Goal: Task Accomplishment & Management: Manage account settings

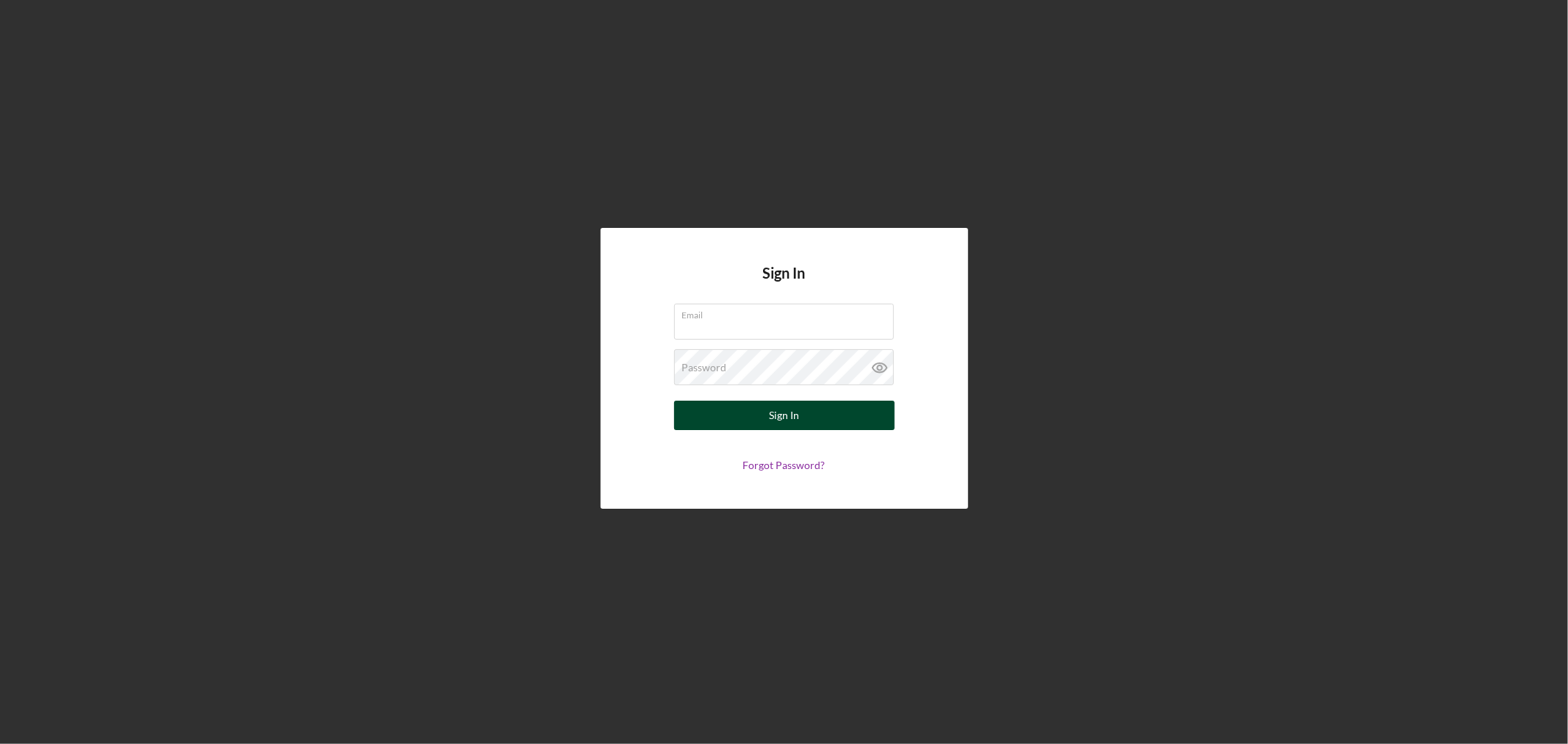
type input "[EMAIL_ADDRESS][DOMAIN_NAME]"
click at [777, 415] on div "Sign In" at bounding box center [784, 415] width 30 height 29
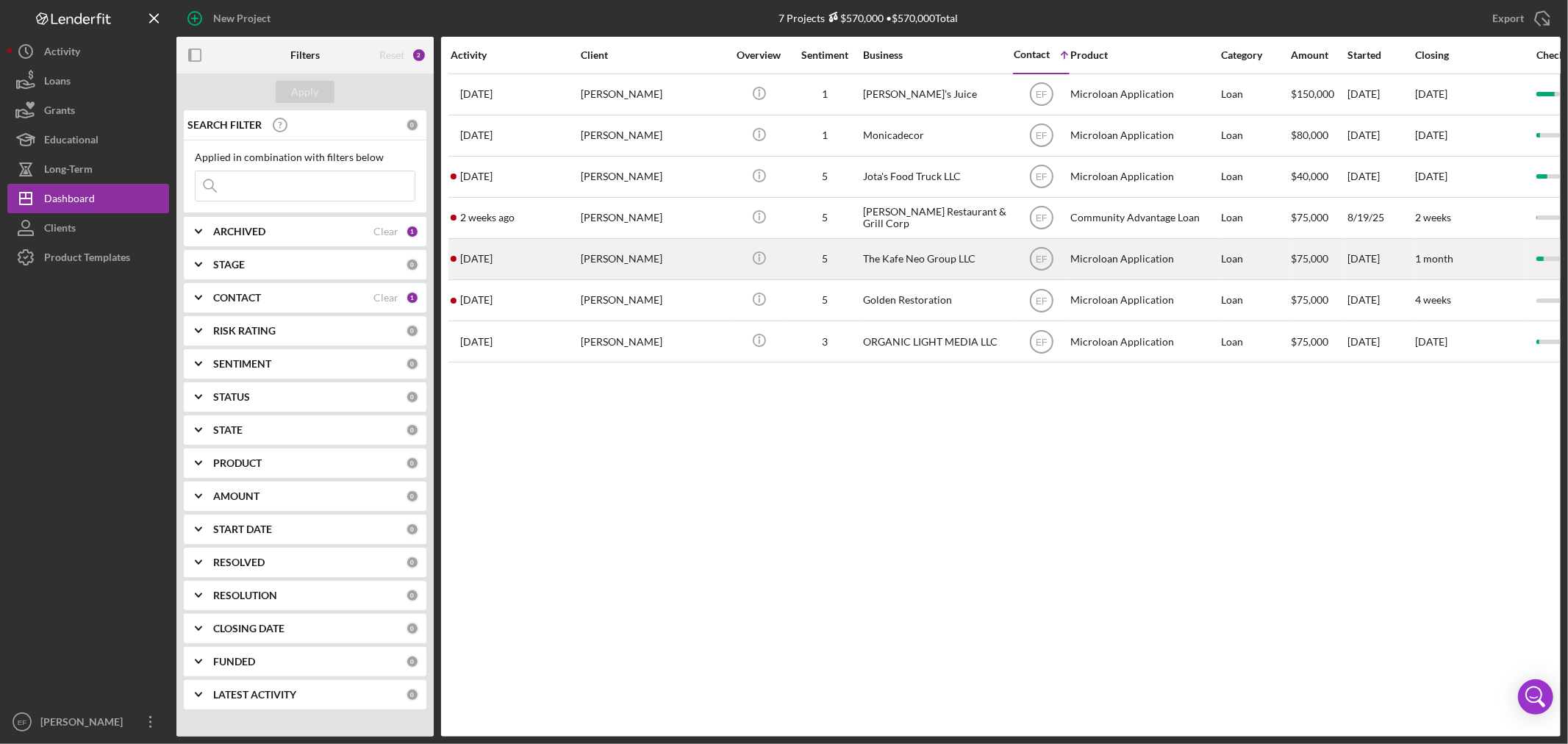
click at [629, 265] on div "[PERSON_NAME]" at bounding box center [654, 260] width 147 height 39
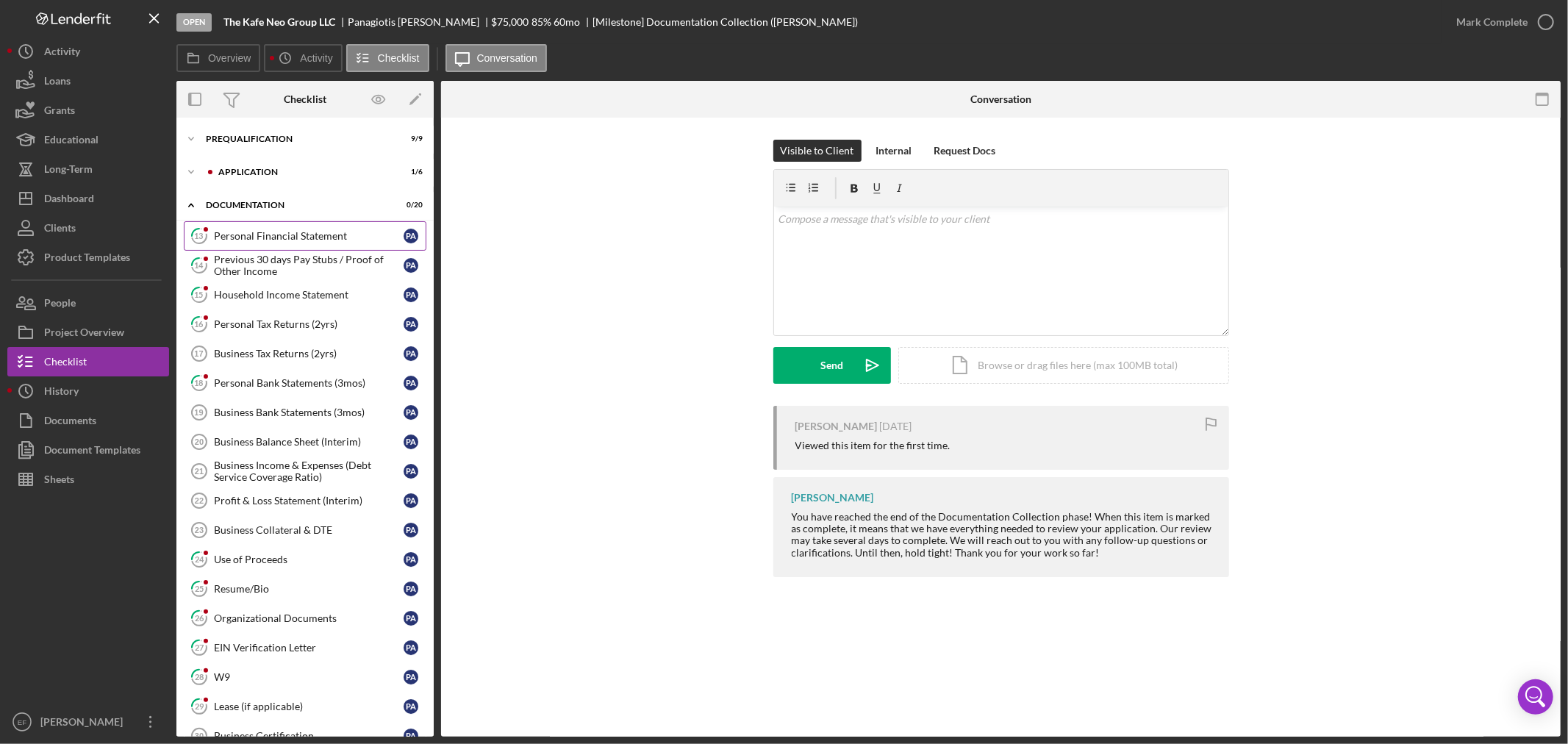
click at [253, 231] on div "Personal Financial Statement" at bounding box center [309, 236] width 190 height 12
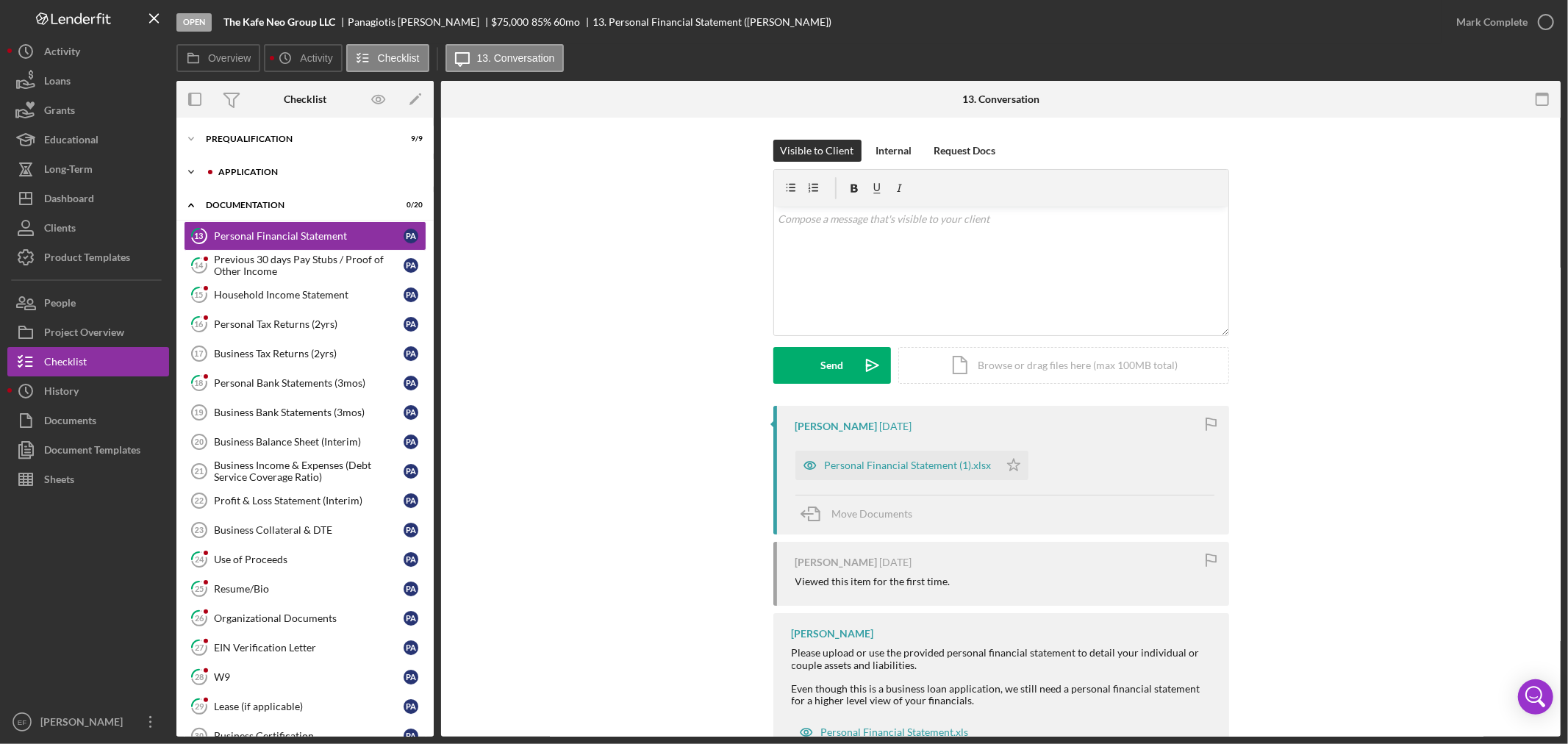
click at [206, 178] on div "Icon/Expander Application 1 / 6" at bounding box center [305, 171] width 257 height 29
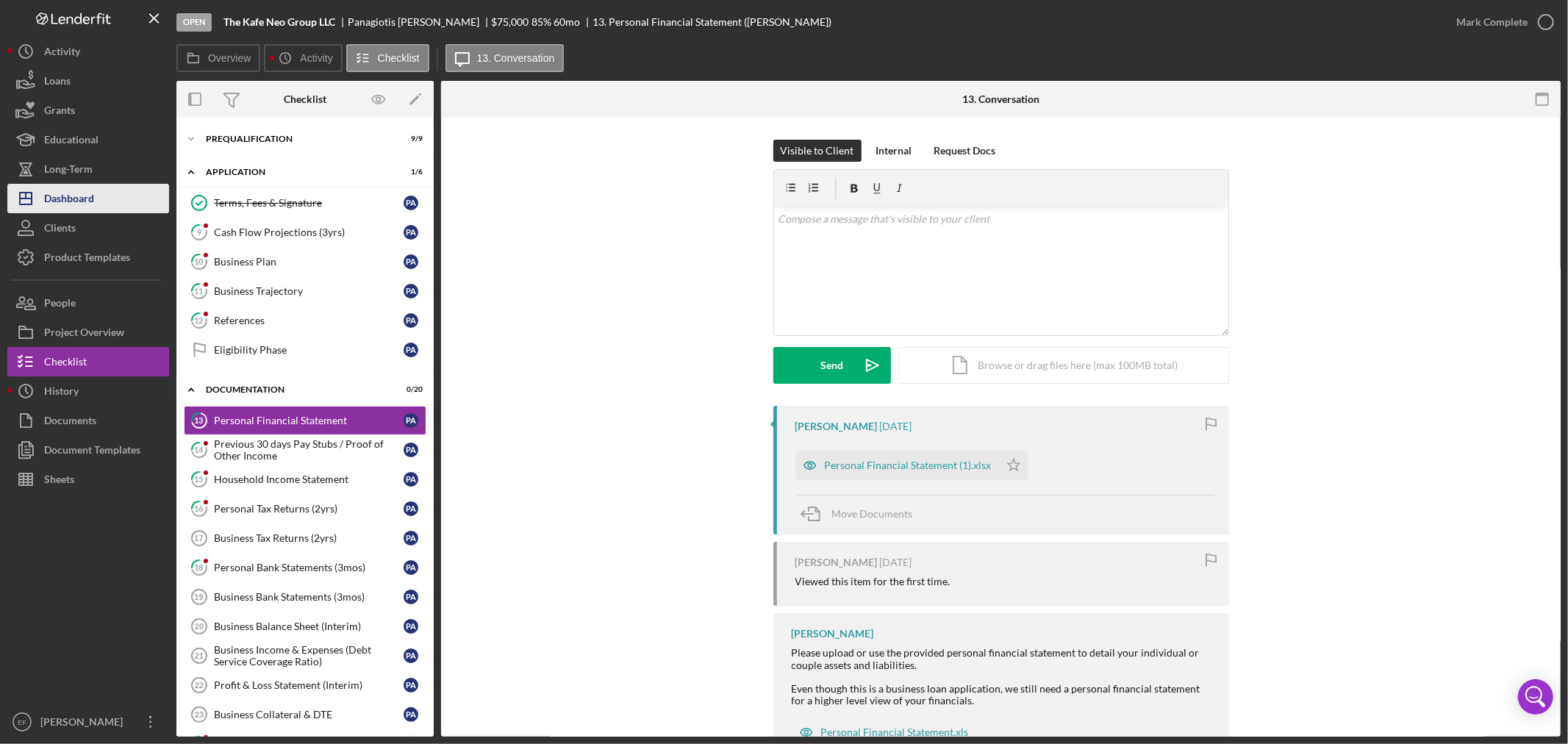
click at [77, 196] on div "Dashboard" at bounding box center [69, 200] width 50 height 33
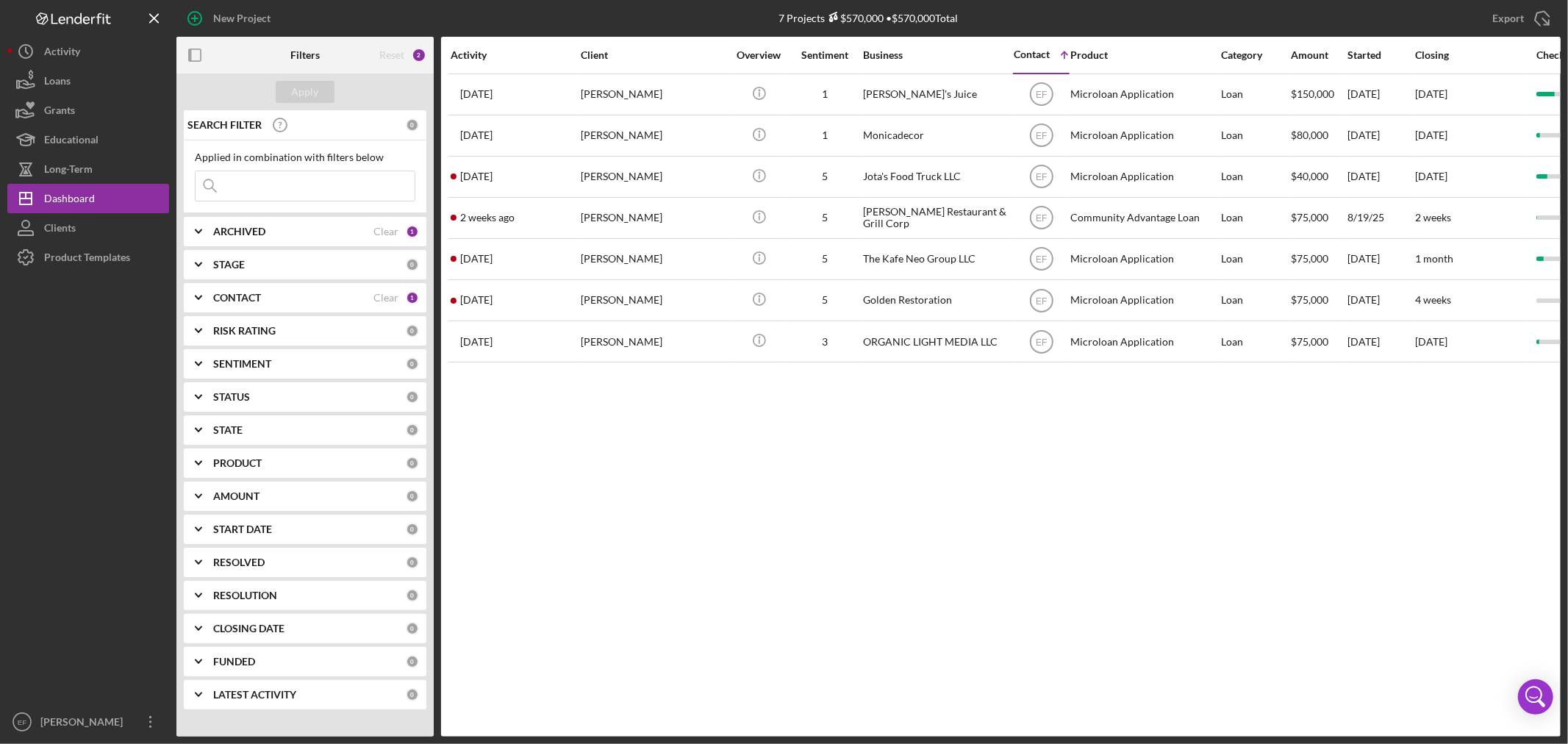
click at [261, 236] on b "ARCHIVED" at bounding box center [239, 231] width 52 height 12
click at [248, 360] on div "STAGE" at bounding box center [310, 360] width 193 height 12
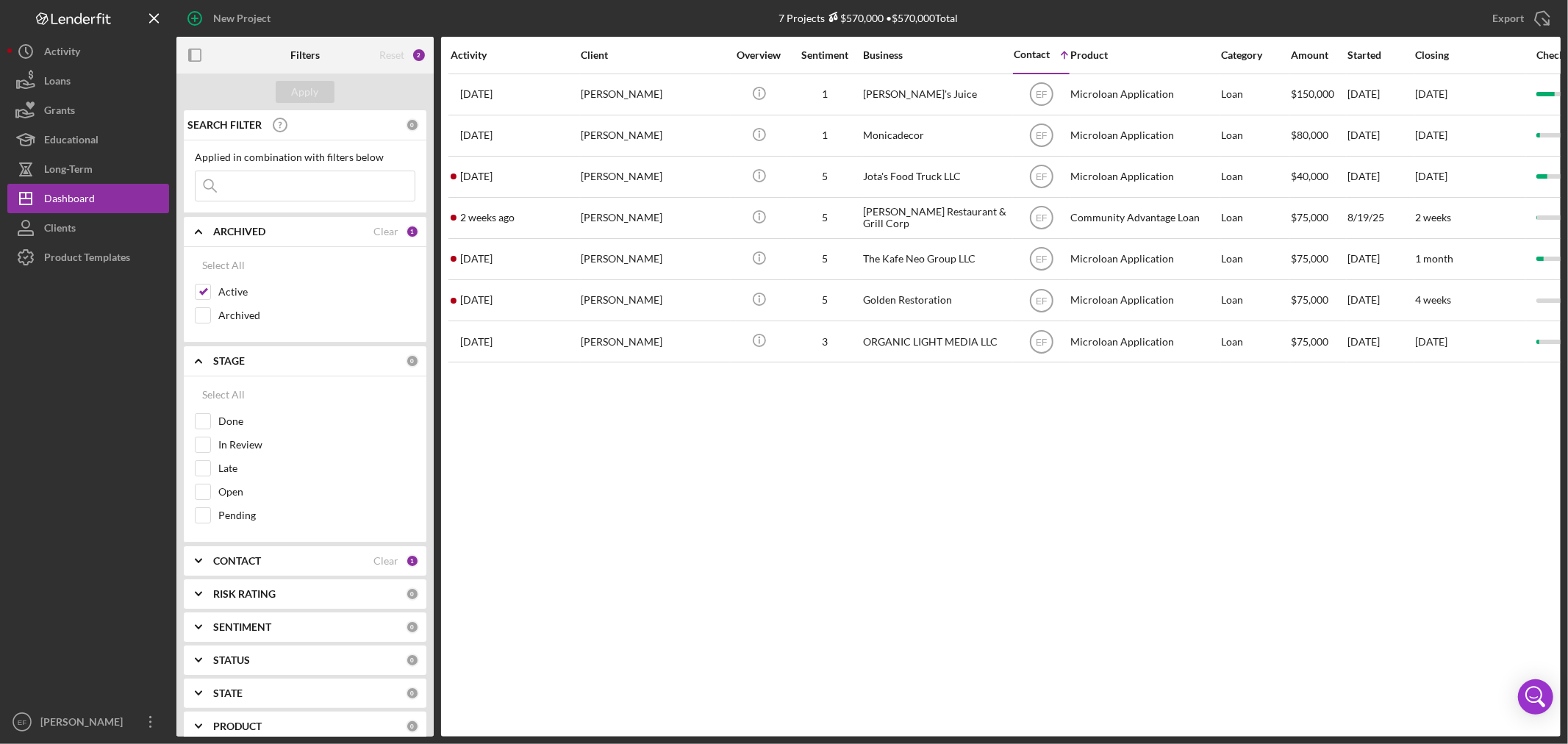
click at [229, 563] on b "CONTACT" at bounding box center [237, 560] width 48 height 12
click at [202, 647] on input "[PERSON_NAME]" at bounding box center [203, 644] width 14 height 14
checkbox input "true"
click at [321, 92] on button "Apply" at bounding box center [305, 92] width 59 height 22
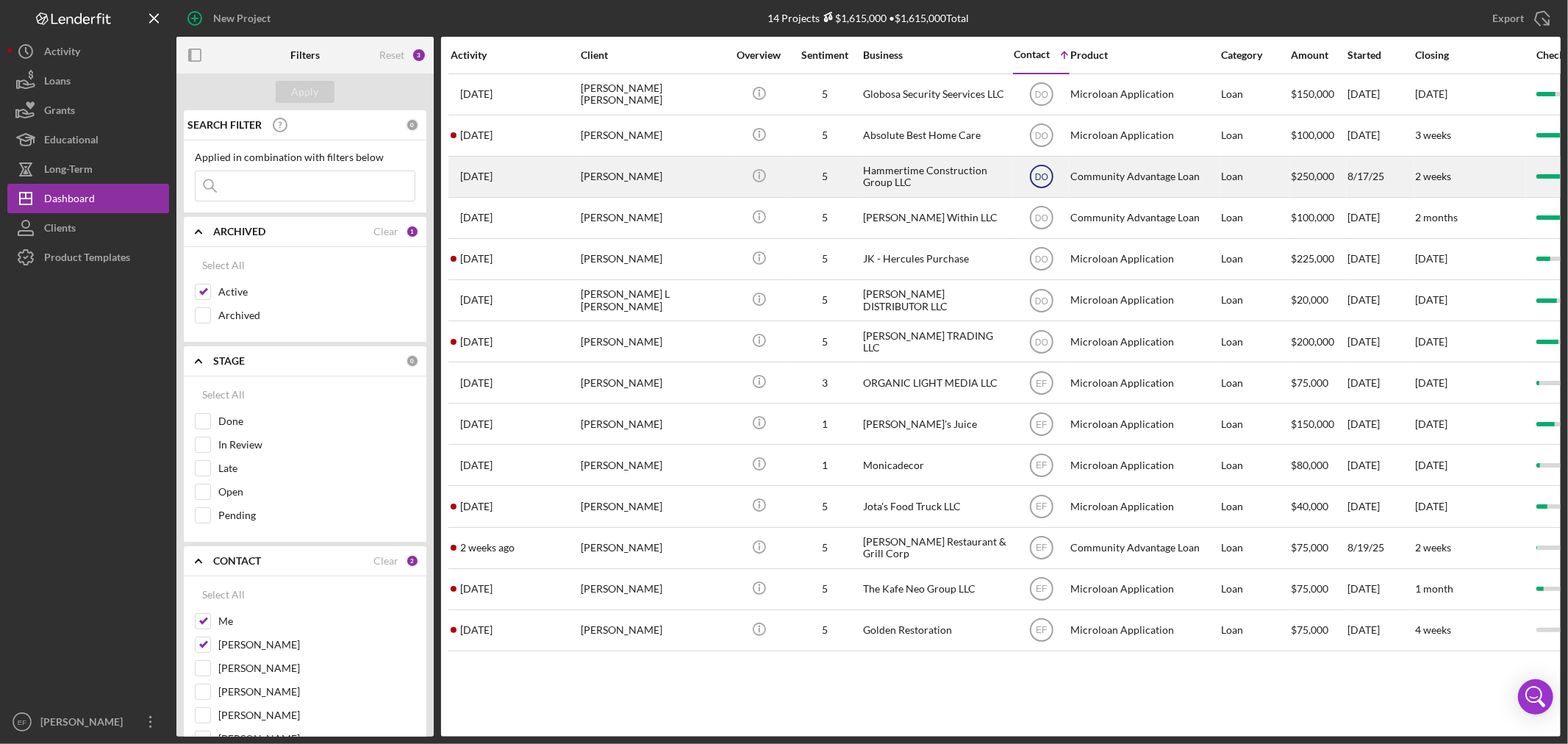
click at [1035, 180] on text "DO" at bounding box center [1041, 178] width 13 height 11
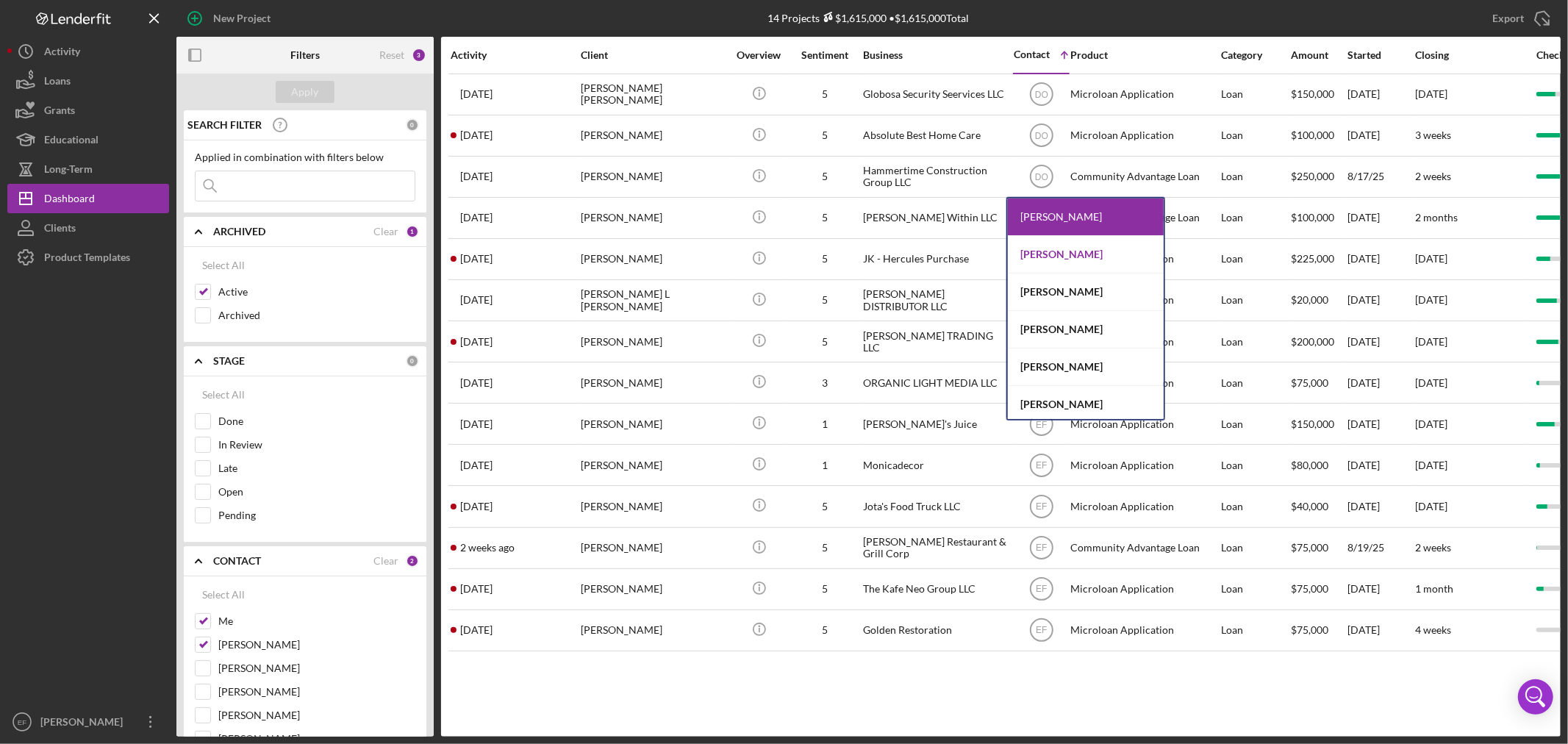
click at [1054, 252] on div "[PERSON_NAME]" at bounding box center [1085, 254] width 156 height 37
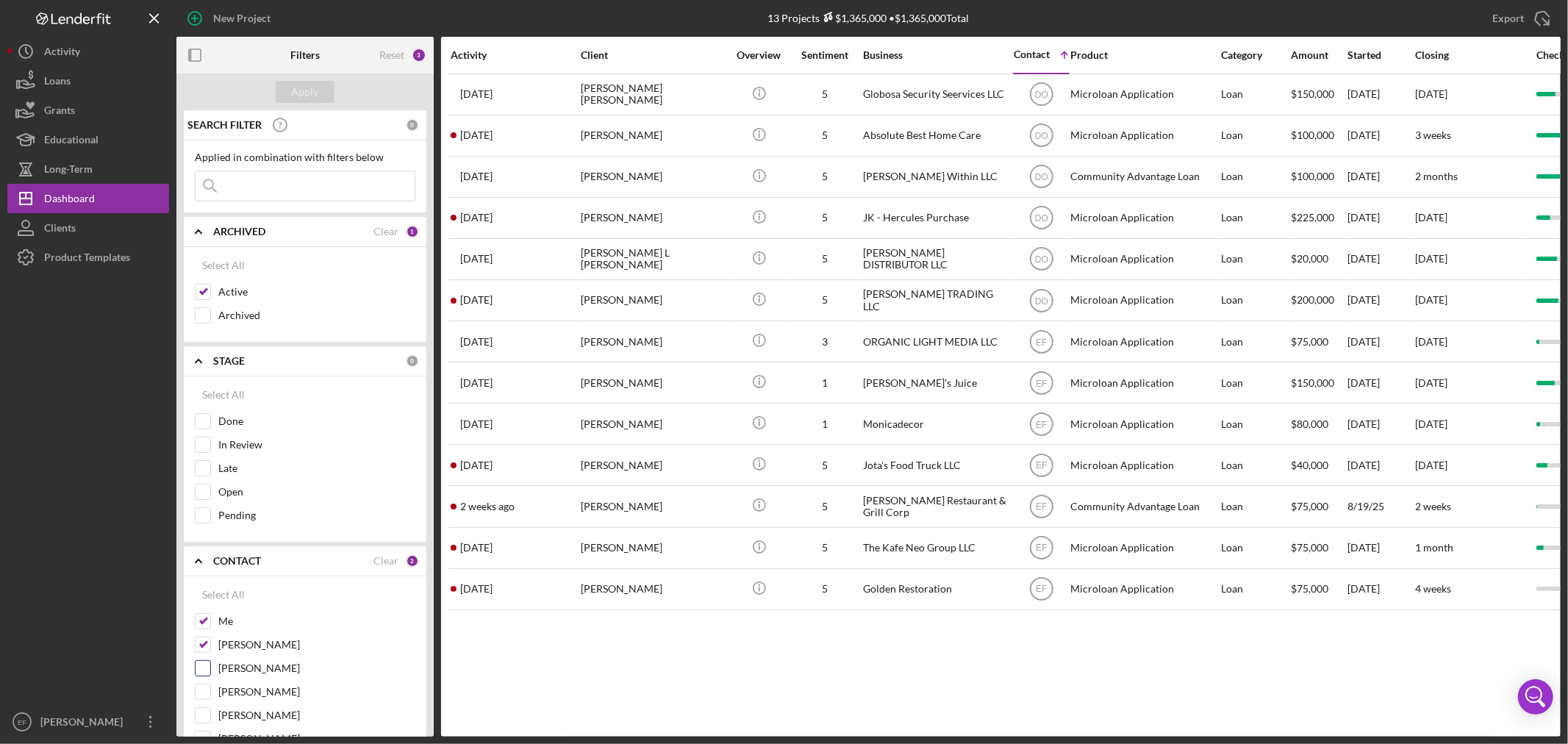
click at [203, 667] on input "[PERSON_NAME]" at bounding box center [203, 668] width 14 height 14
click at [313, 93] on div "Apply" at bounding box center [305, 92] width 27 height 22
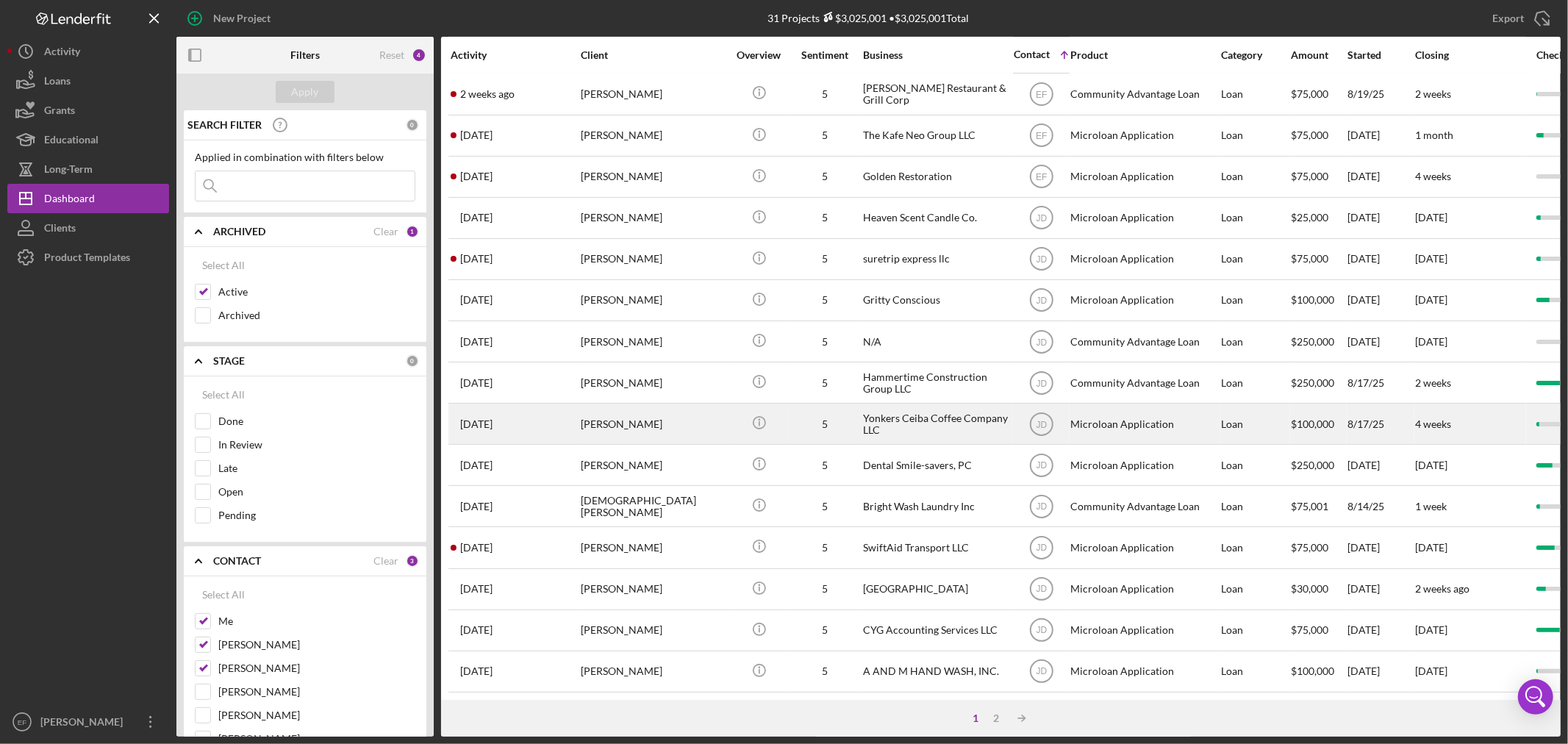
scroll to position [440, 0]
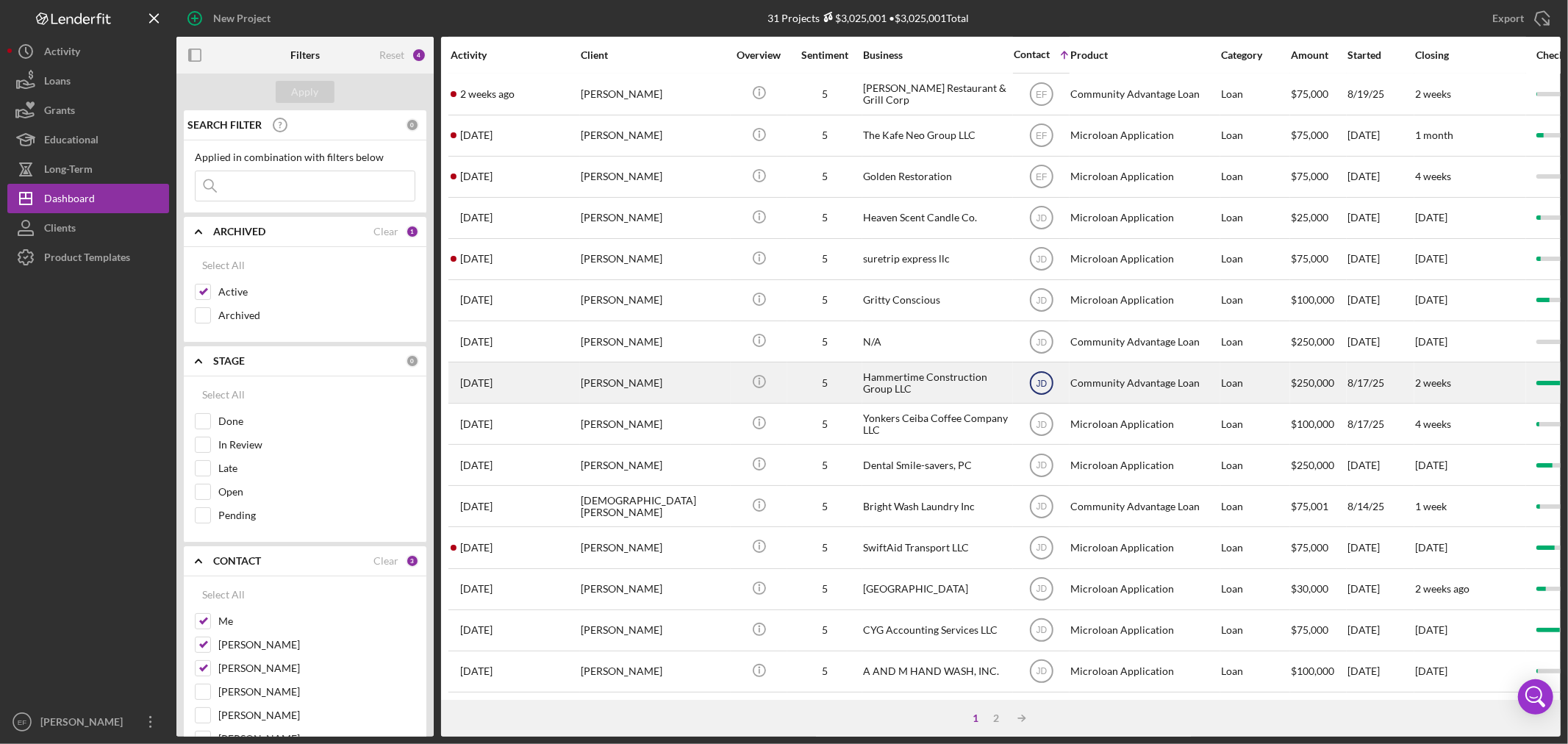
click at [1041, 377] on text "JD" at bounding box center [1041, 383] width 11 height 11
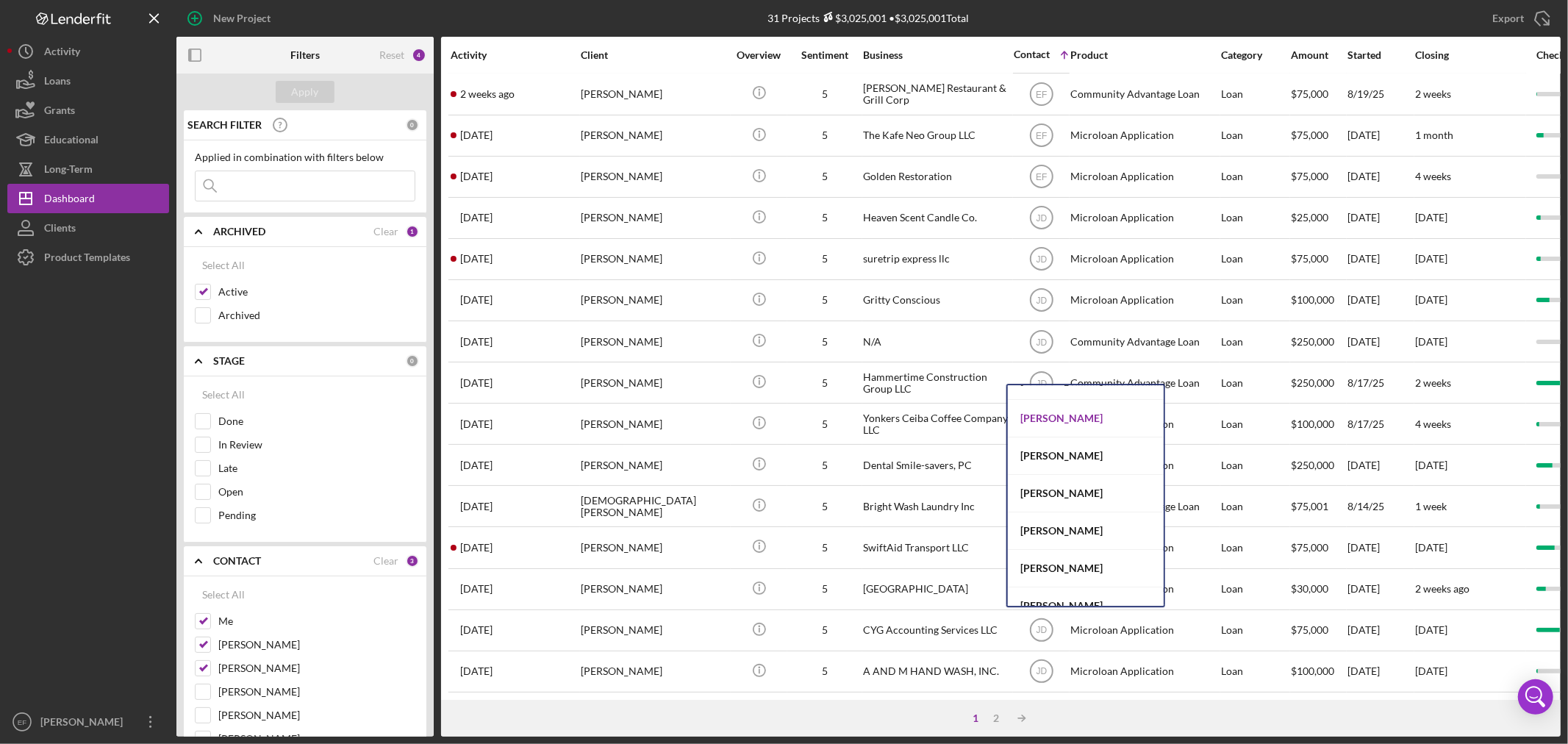
scroll to position [116, 0]
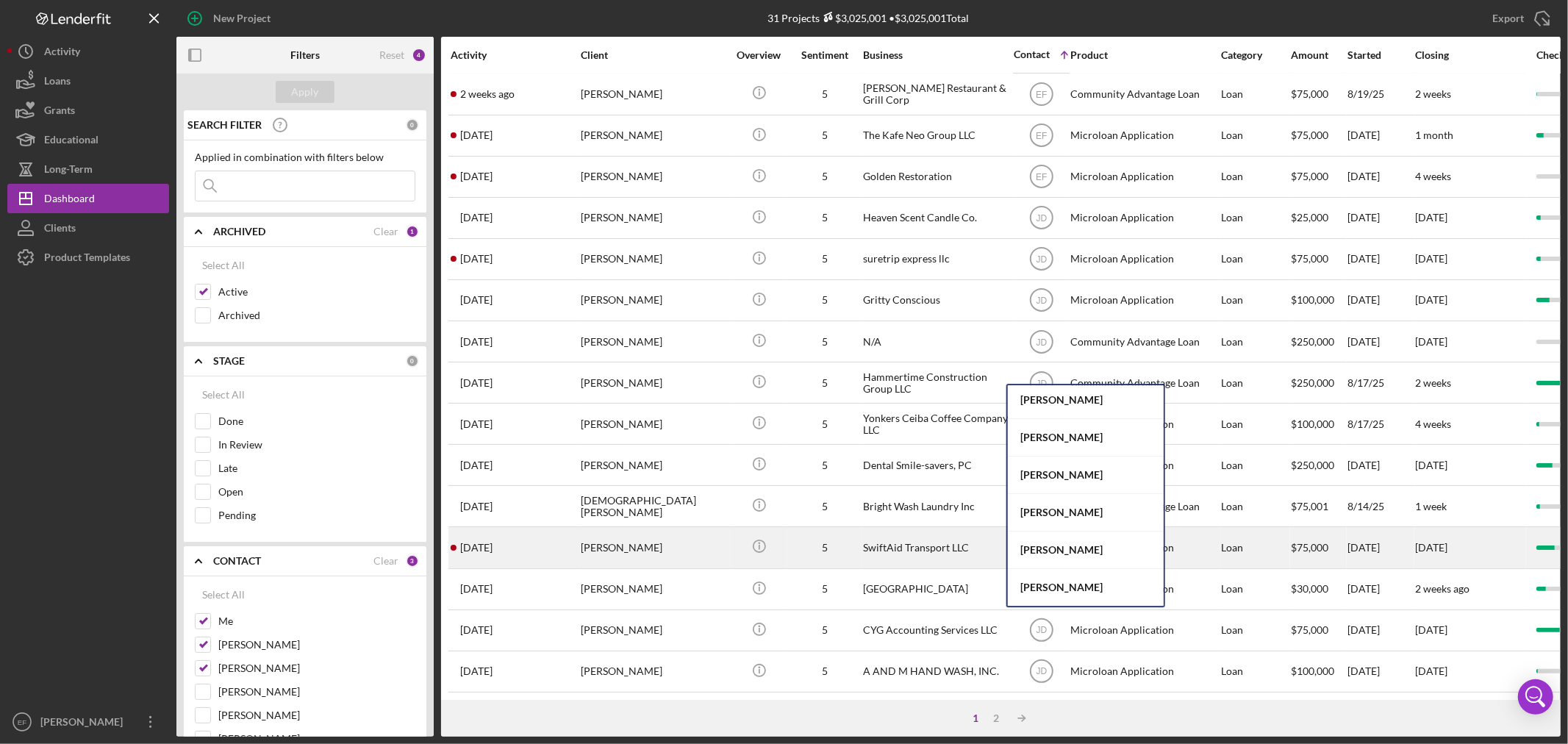
click at [1040, 551] on div "[PERSON_NAME]" at bounding box center [1085, 550] width 156 height 37
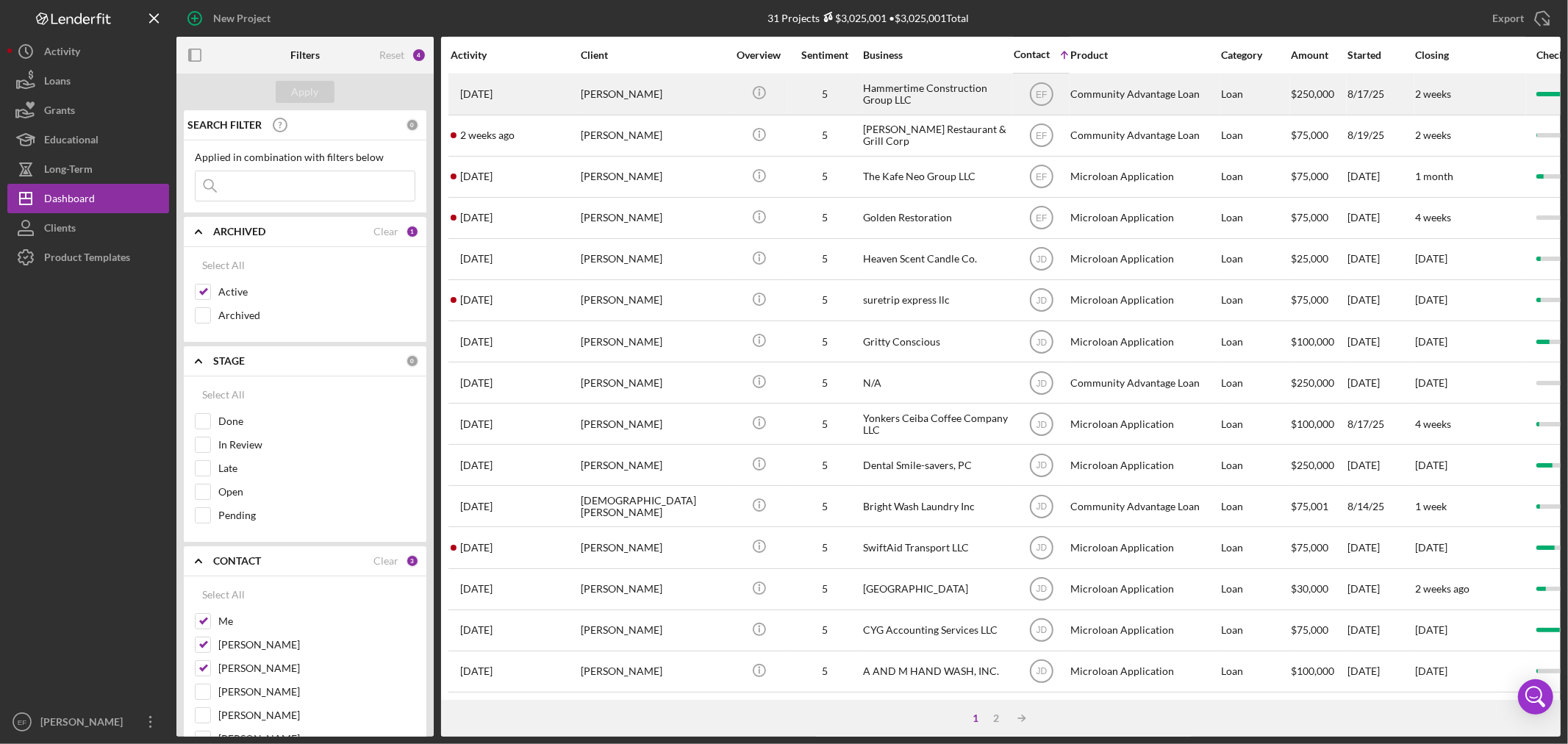
scroll to position [0, 0]
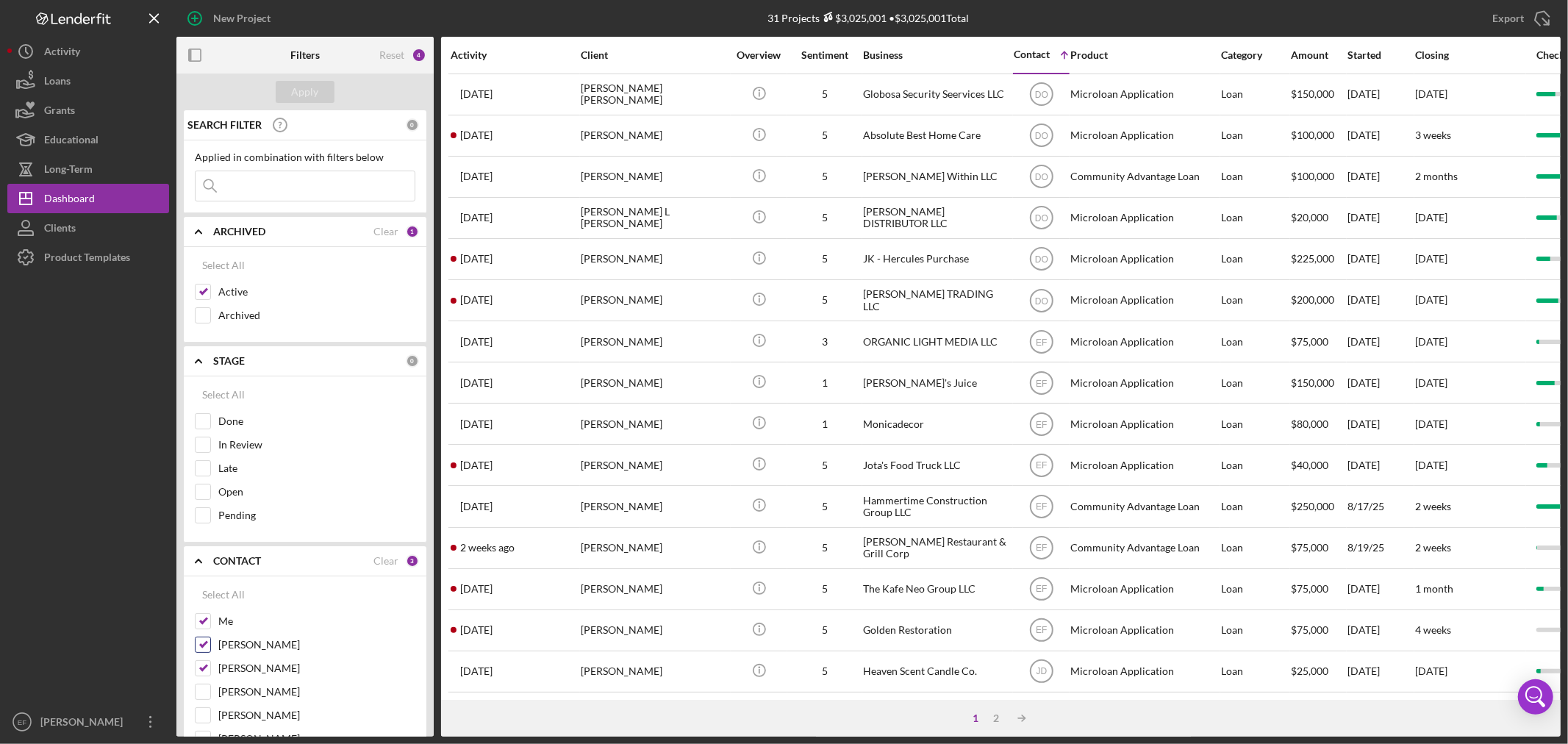
drag, startPoint x: 201, startPoint y: 665, endPoint x: 211, endPoint y: 660, distance: 11.2
click at [201, 666] on input "[PERSON_NAME]" at bounding box center [203, 668] width 14 height 14
checkbox input "false"
click at [203, 643] on input "[PERSON_NAME]" at bounding box center [203, 644] width 14 height 14
checkbox input "false"
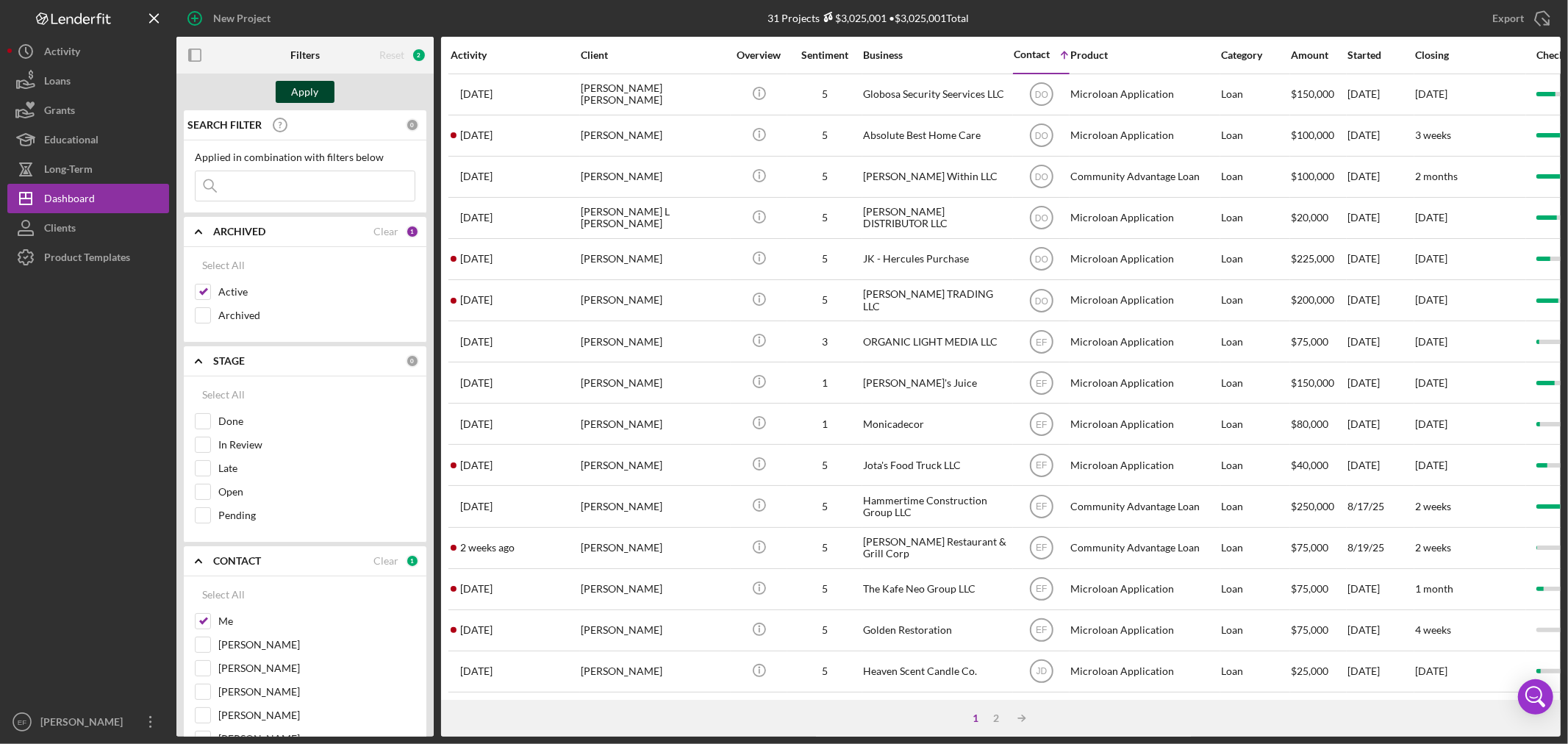
click at [298, 90] on div "Apply" at bounding box center [305, 92] width 27 height 22
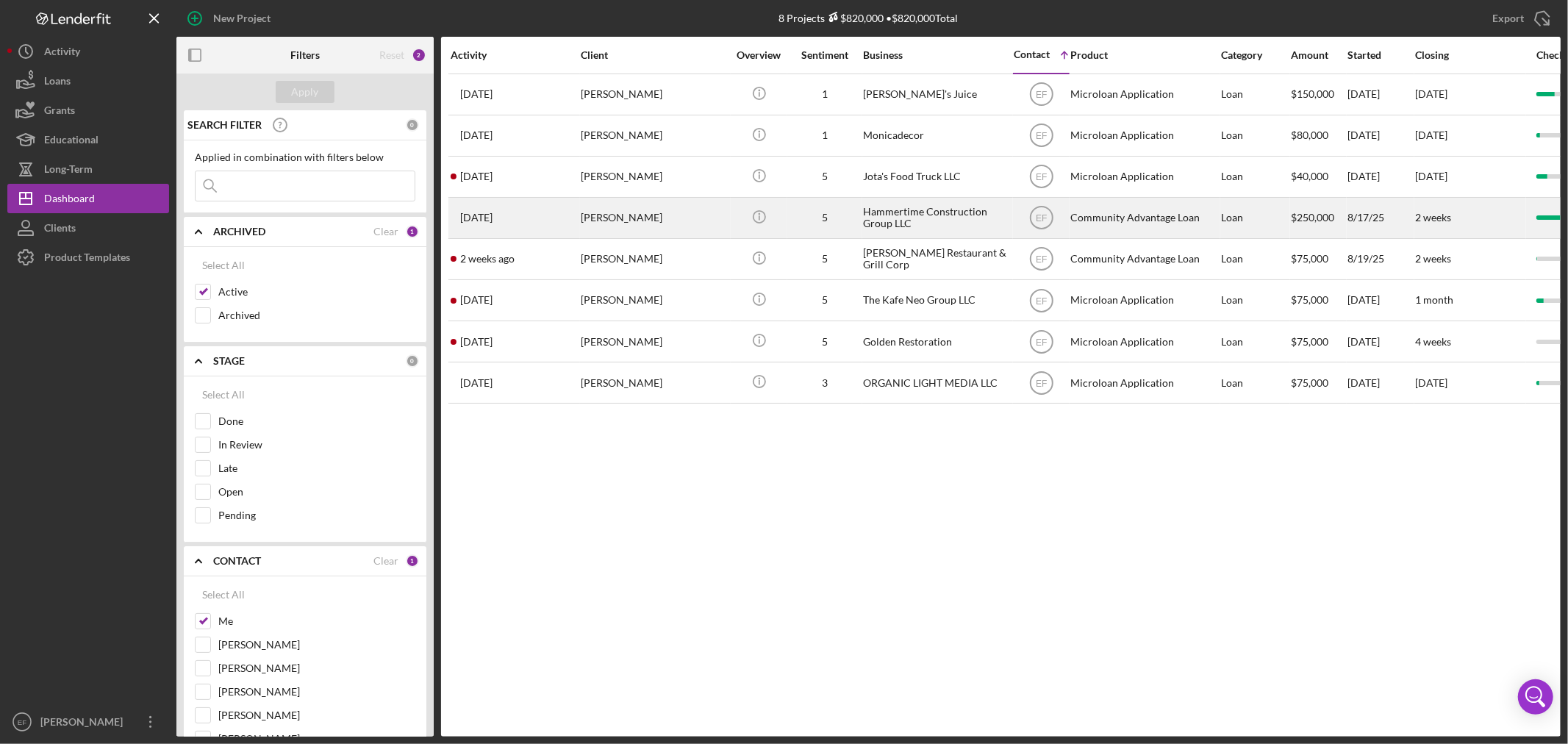
click at [590, 217] on div "[PERSON_NAME]" at bounding box center [654, 218] width 147 height 39
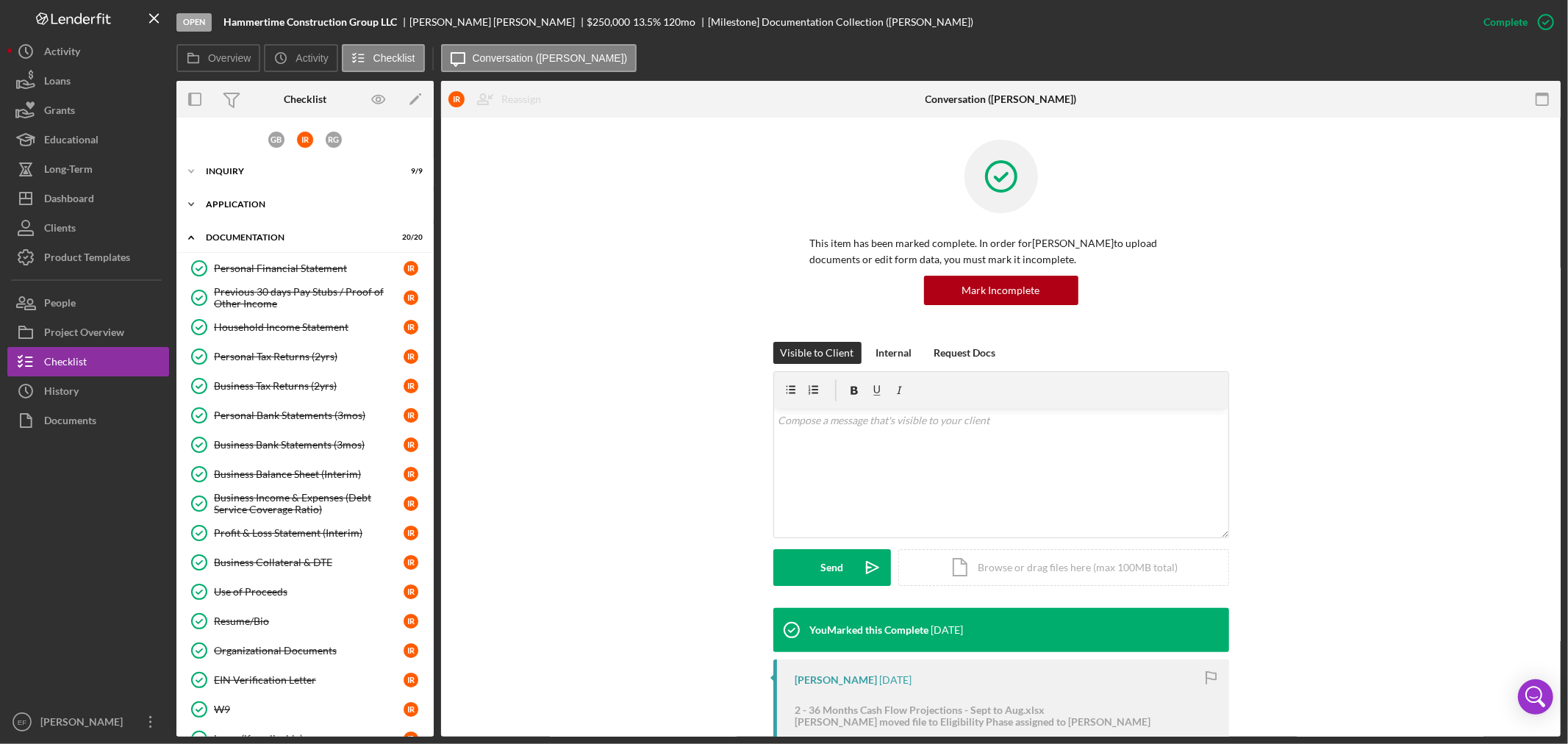
drag, startPoint x: 220, startPoint y: 192, endPoint x: 227, endPoint y: 199, distance: 9.9
click at [221, 193] on div "Icon/Expander Application 6 / 6" at bounding box center [305, 204] width 257 height 29
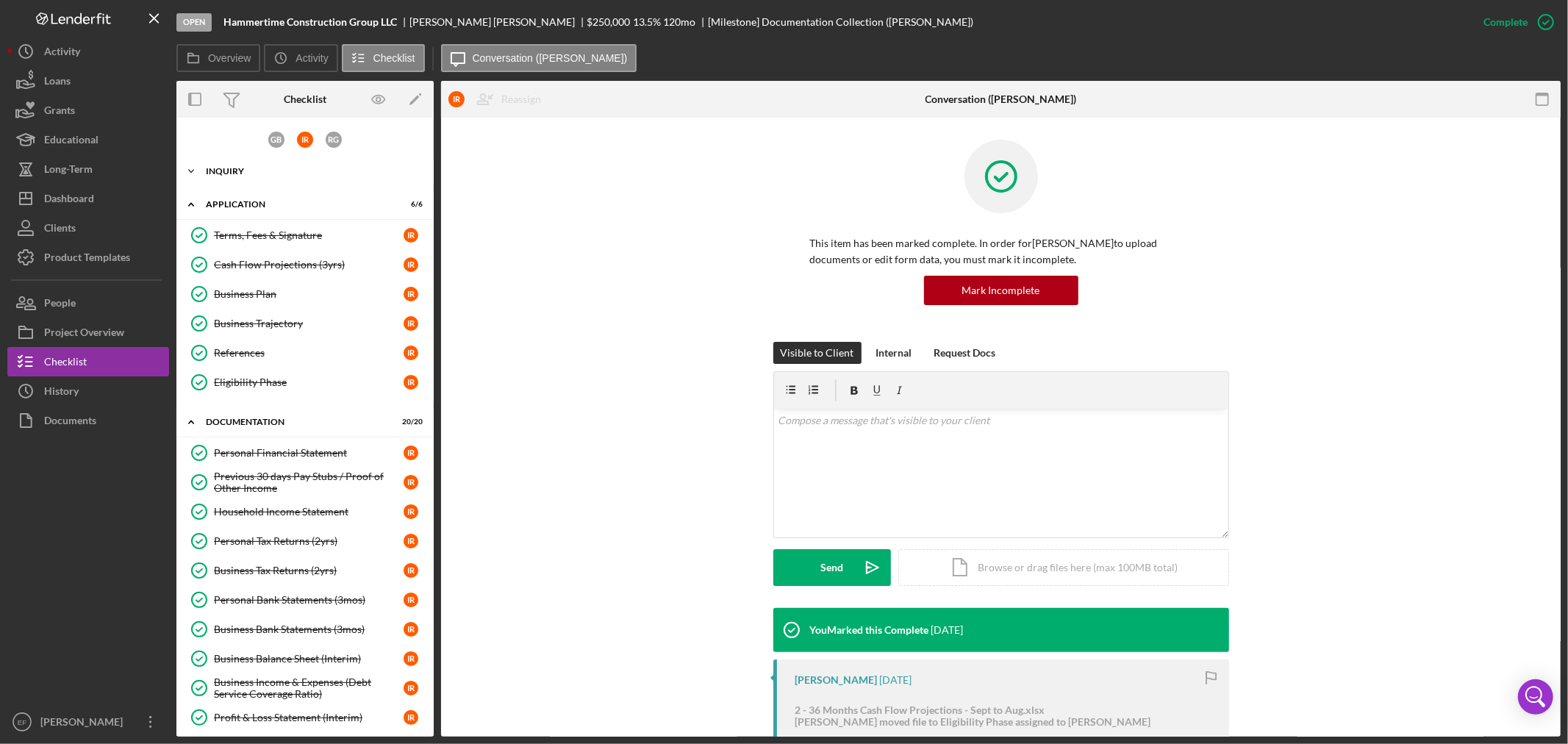
click at [217, 167] on div "Inquiry" at bounding box center [311, 171] width 210 height 9
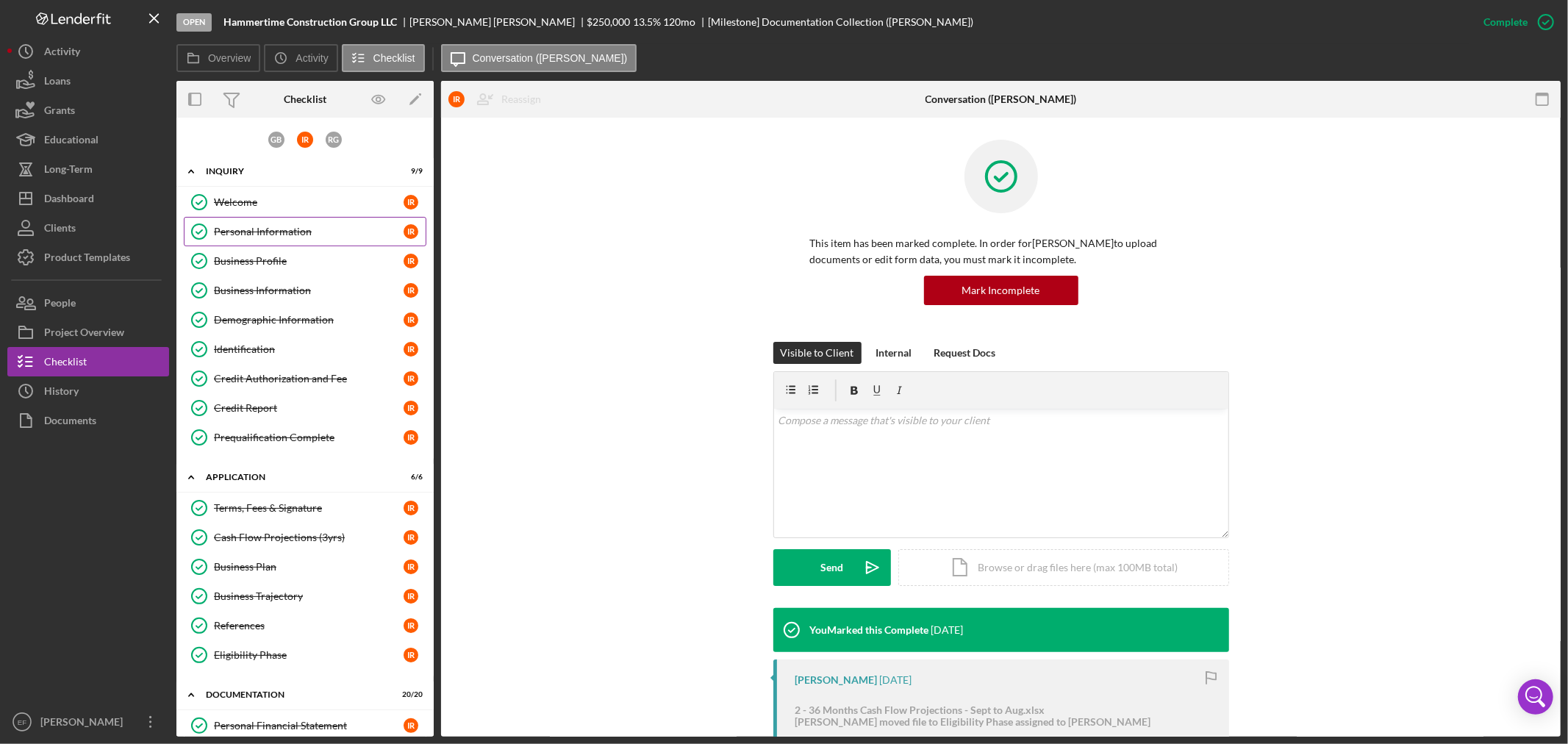
click at [220, 227] on div "Personal Information" at bounding box center [309, 231] width 190 height 12
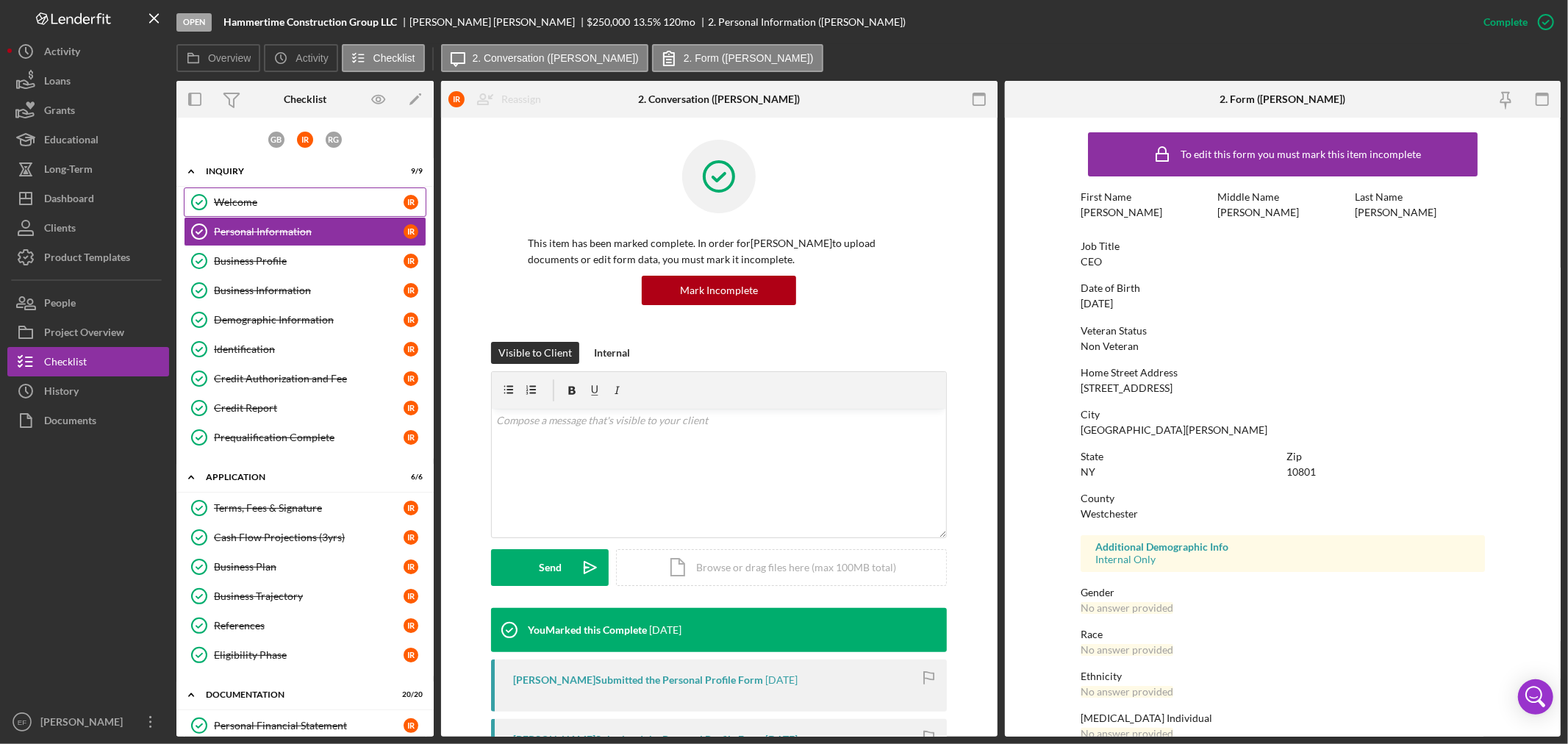
drag, startPoint x: 268, startPoint y: 197, endPoint x: 270, endPoint y: 207, distance: 10.2
click at [268, 196] on div "Welcome" at bounding box center [309, 202] width 190 height 12
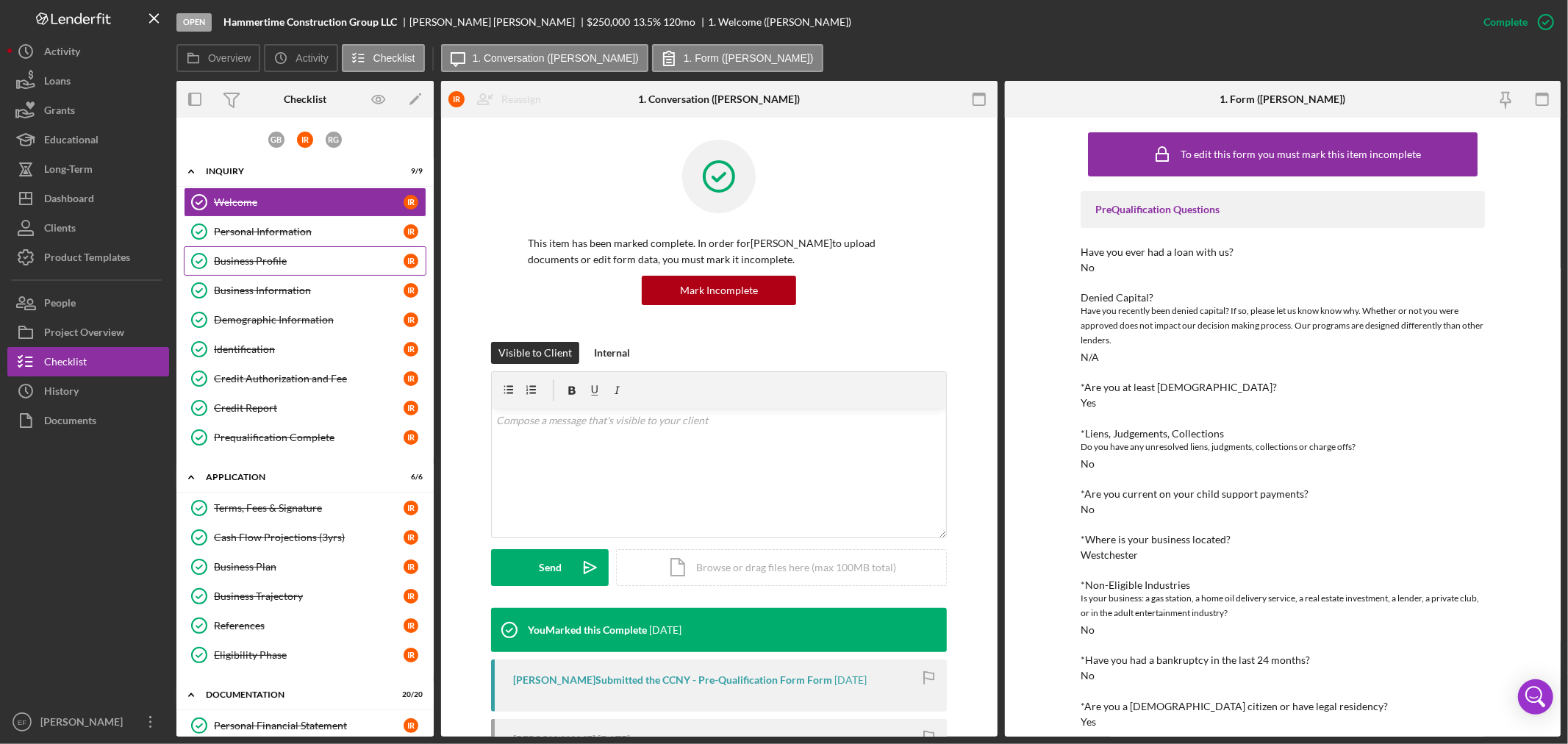
click at [296, 267] on link "Business Profile Business Profile I R" at bounding box center [305, 260] width 243 height 29
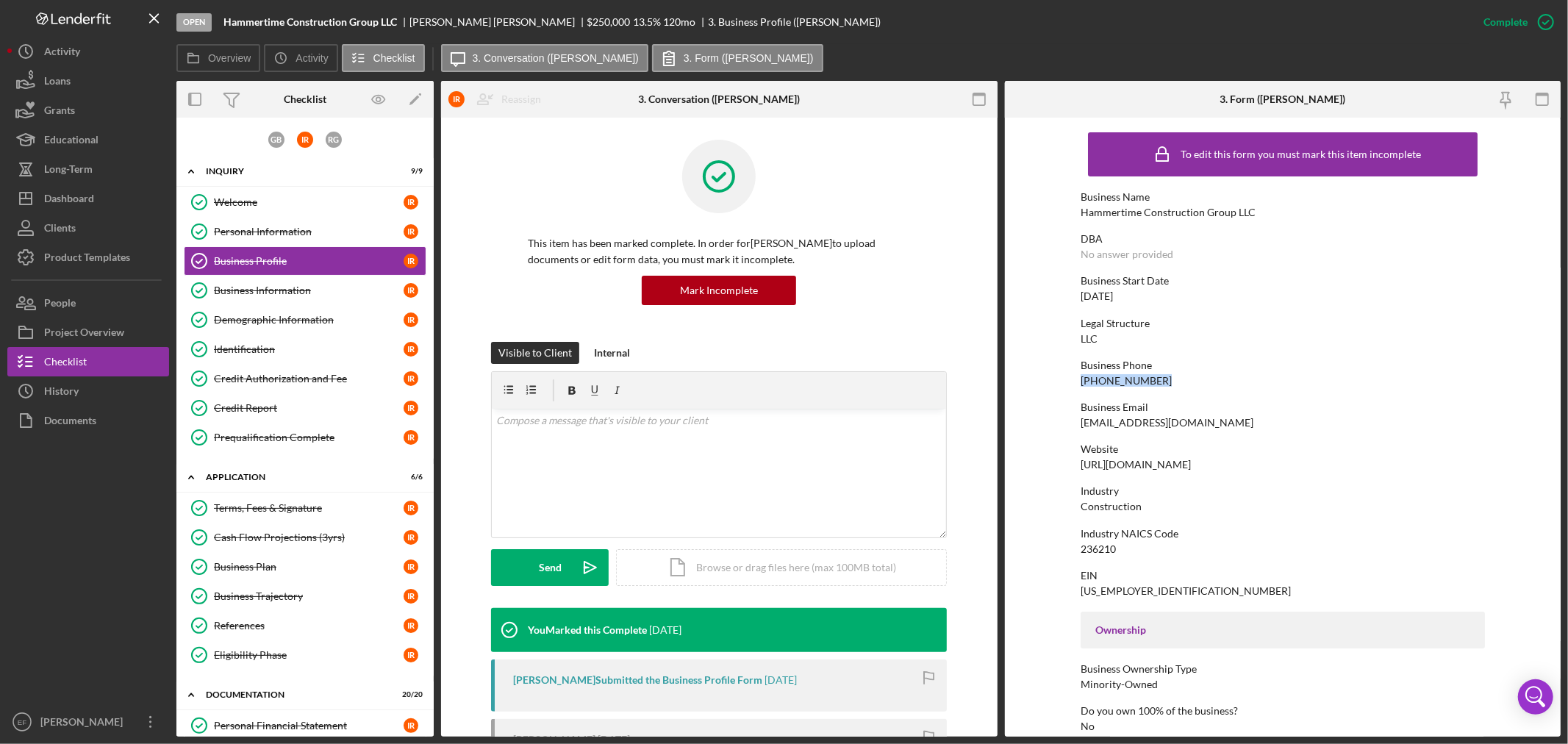
drag, startPoint x: 1062, startPoint y: 382, endPoint x: 1149, endPoint y: 377, distance: 87.1
click at [1149, 377] on form "To edit this form you must mark this item incomplete Business Name Hammertime C…" at bounding box center [1283, 427] width 557 height 619
copy div "[PHONE_NUMBER]"
